Goal: Navigation & Orientation: Find specific page/section

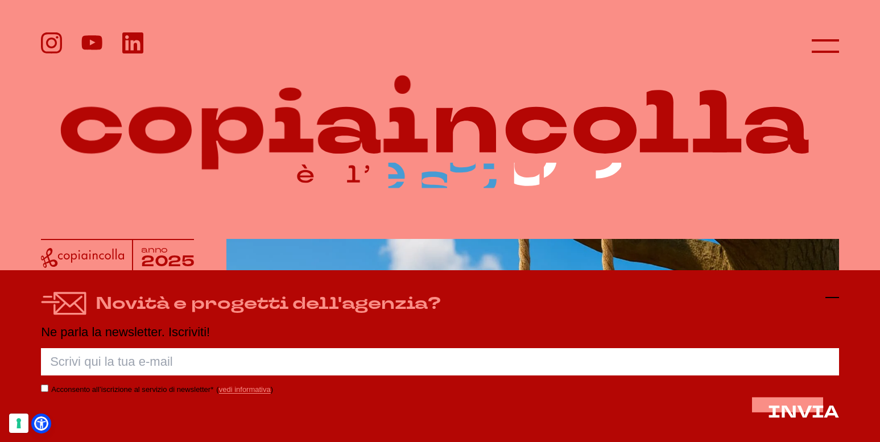
click at [835, 293] on icon at bounding box center [832, 298] width 14 height 14
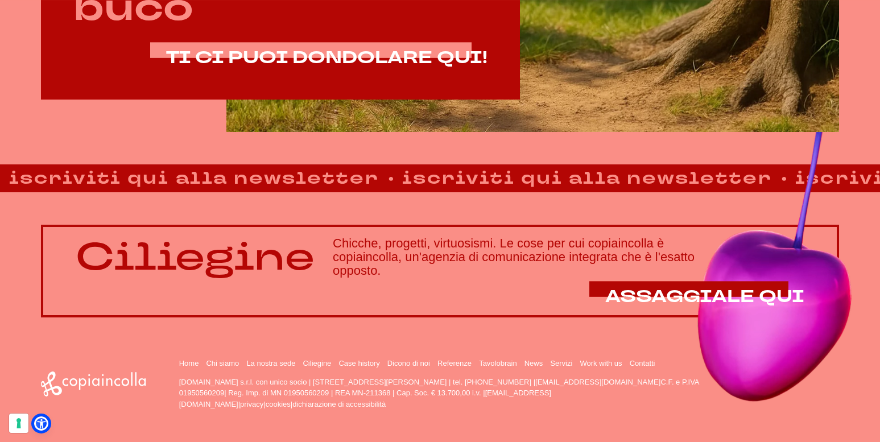
scroll to position [795, 0]
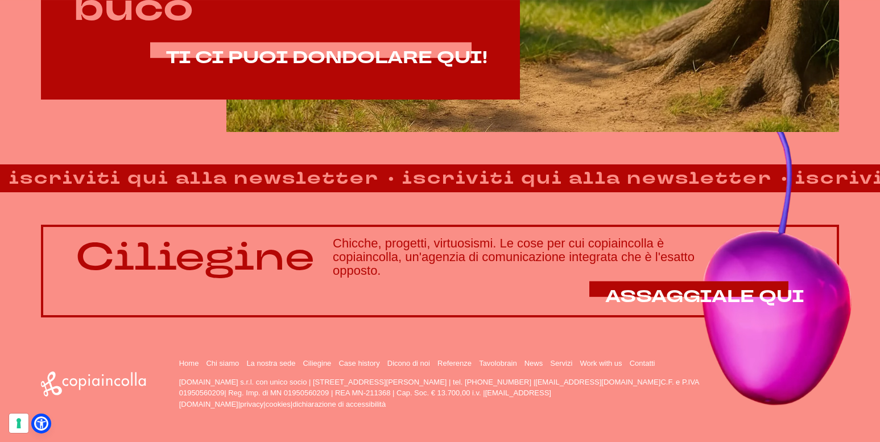
drag, startPoint x: 408, startPoint y: 408, endPoint x: 241, endPoint y: 338, distance: 181.1
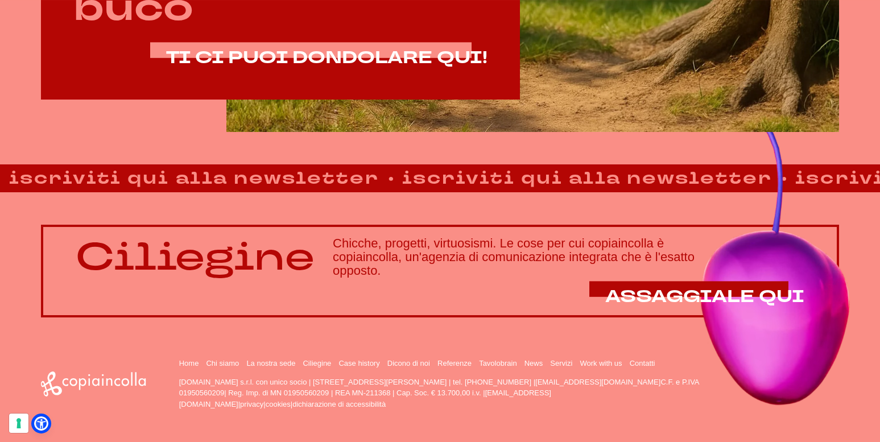
click at [241, 338] on footer "Home Chi siamo La nostra sede Ciliegine Case history" at bounding box center [440, 379] width 880 height 125
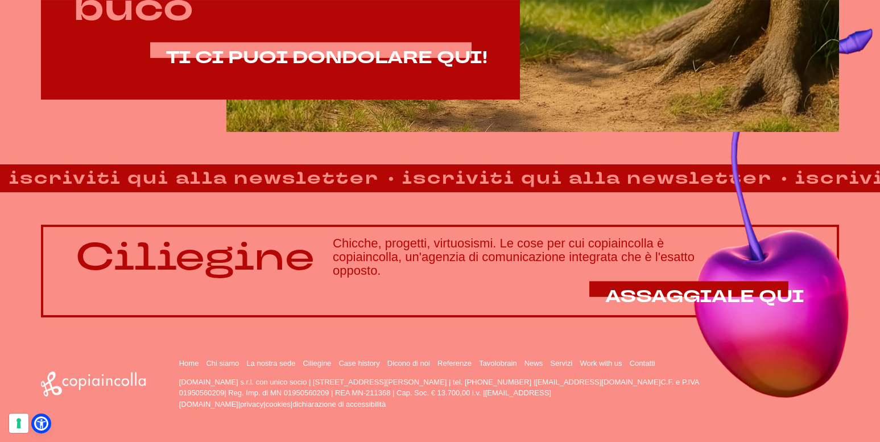
click at [394, 421] on footer "Home Chi siamo La nostra sede Ciliegine Case history" at bounding box center [440, 379] width 880 height 125
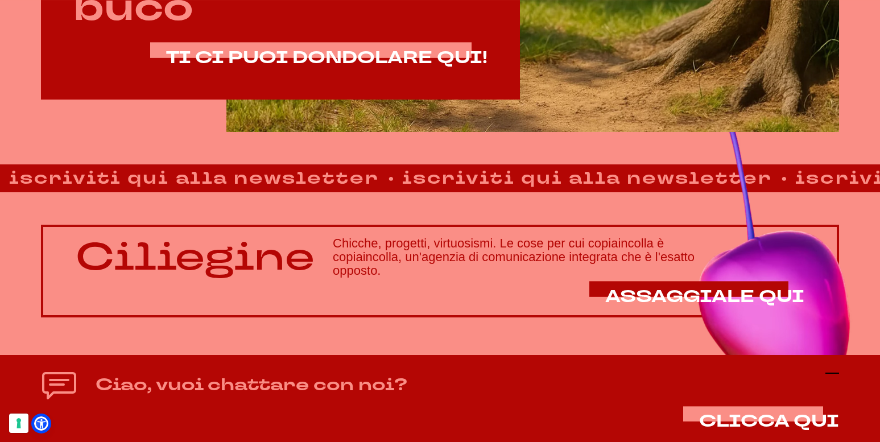
click at [831, 371] on icon at bounding box center [832, 373] width 14 height 14
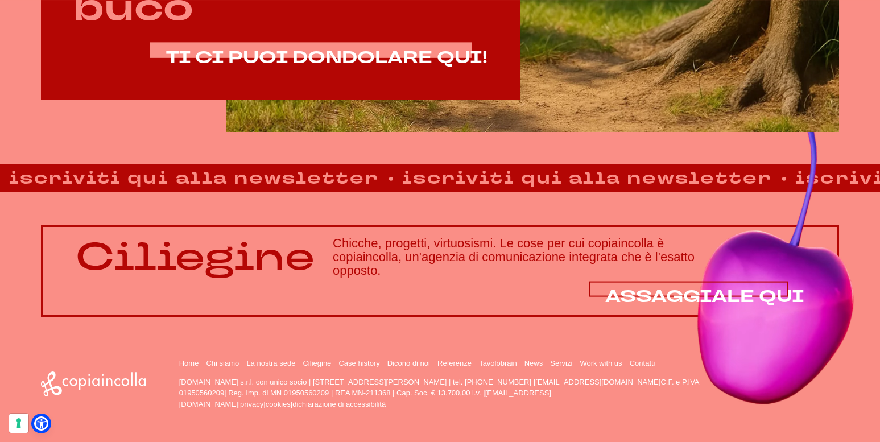
click at [671, 289] on span "ASSAGGIALE QUI" at bounding box center [704, 296] width 199 height 23
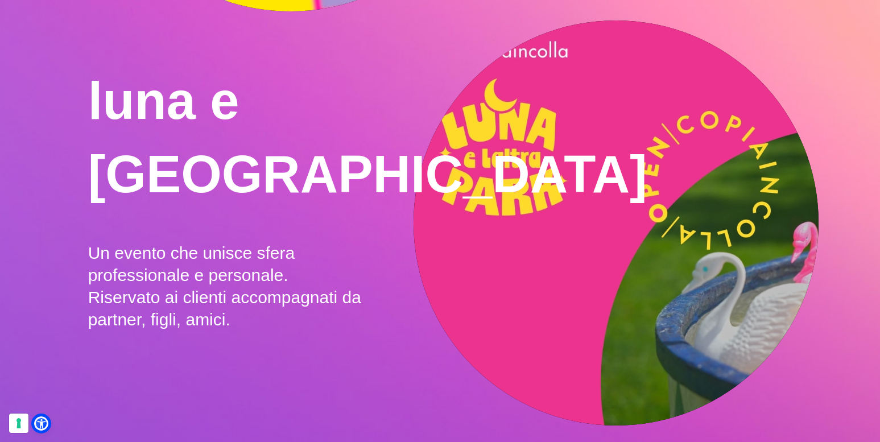
scroll to position [1227, 0]
click at [589, 198] on video ">" at bounding box center [616, 222] width 405 height 405
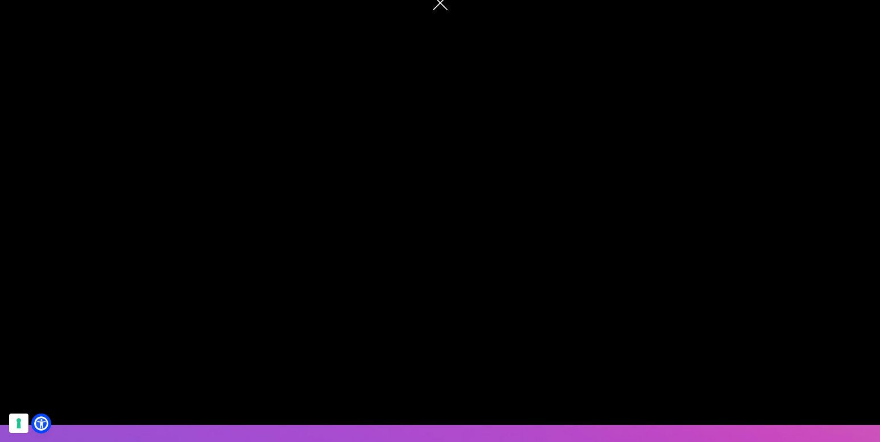
scroll to position [1270, 0]
